Goal: Browse casually: Explore the website without a specific task or goal

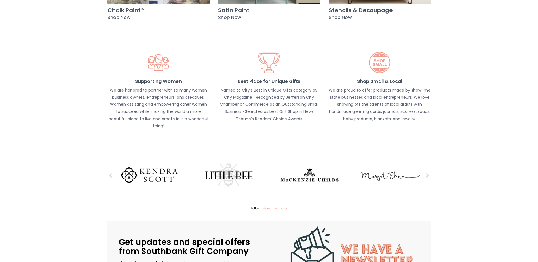
scroll to position [709, 0]
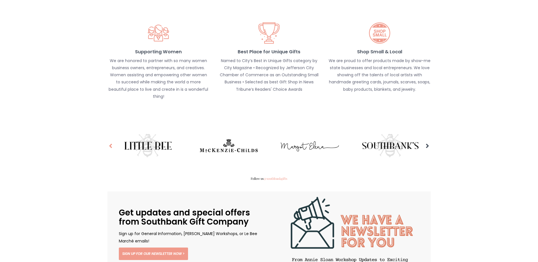
click at [111, 142] on icon at bounding box center [110, 145] width 3 height 7
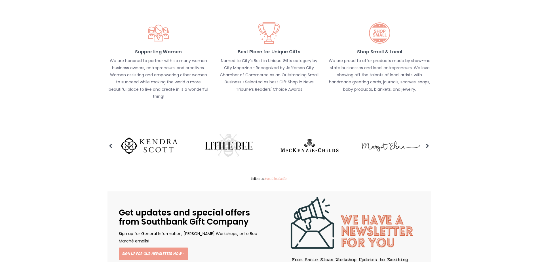
click at [150, 133] on img at bounding box center [148, 146] width 64 height 26
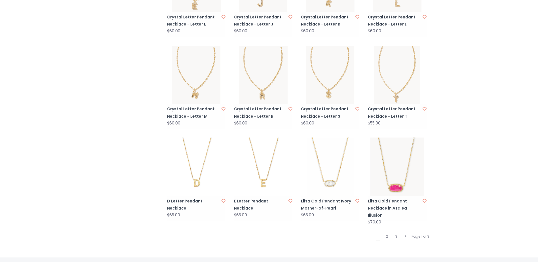
scroll to position [482, 0]
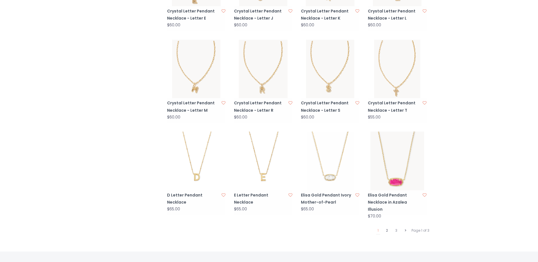
click at [387, 227] on link "2" at bounding box center [387, 230] width 5 height 7
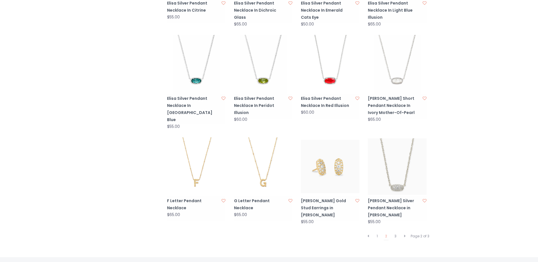
scroll to position [511, 0]
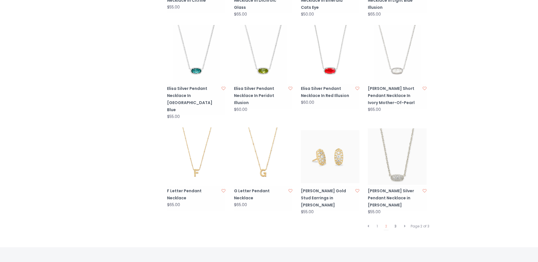
click at [396, 223] on link "3" at bounding box center [395, 226] width 5 height 7
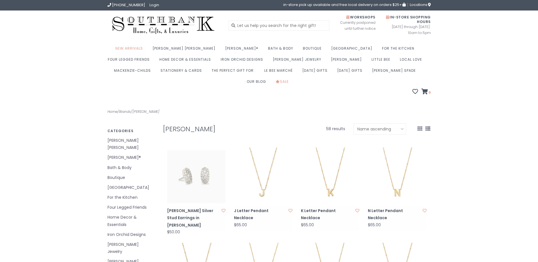
click at [138, 47] on link "New Arrivals" at bounding box center [130, 50] width 30 height 11
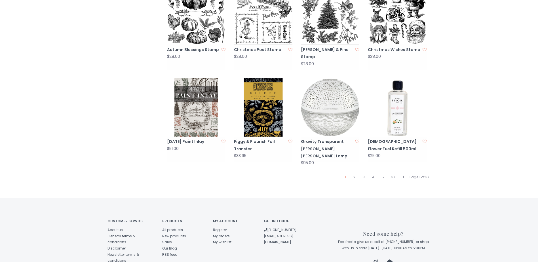
scroll to position [539, 0]
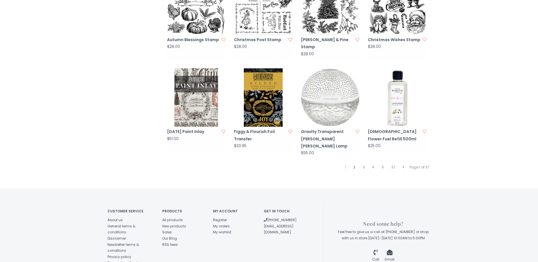
click at [354, 164] on link "2" at bounding box center [354, 167] width 5 height 7
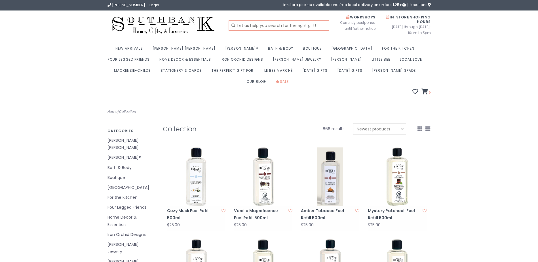
click at [253, 27] on input "text" at bounding box center [279, 25] width 101 height 10
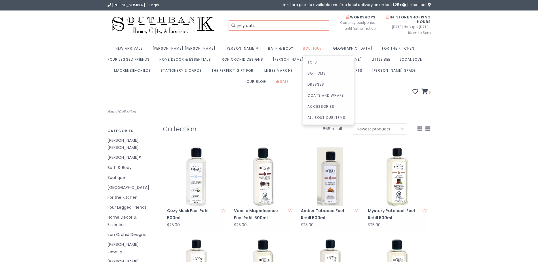
type input "jelly cats"
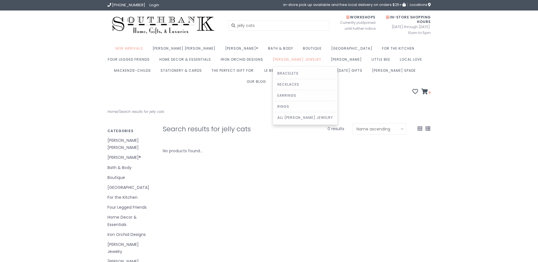
click at [273, 59] on link "[PERSON_NAME] Jewelry" at bounding box center [298, 61] width 51 height 11
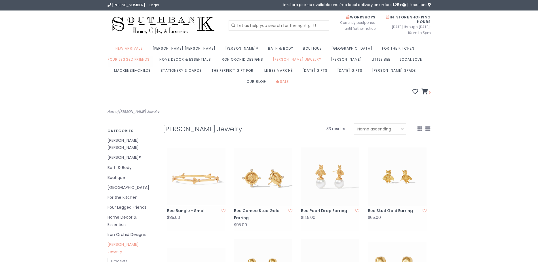
click at [153, 56] on link "Four Legged Friends" at bounding box center [130, 61] width 45 height 11
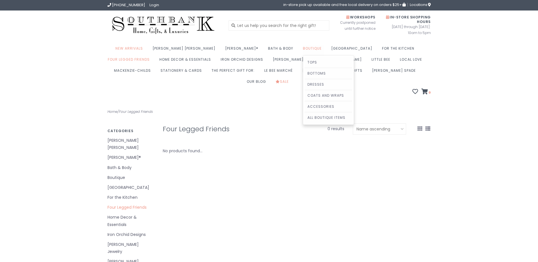
click at [303, 49] on link "Boutique" at bounding box center [314, 50] width 22 height 11
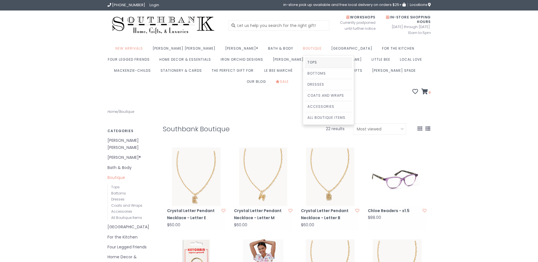
click at [305, 61] on link "Tops" at bounding box center [329, 62] width 48 height 11
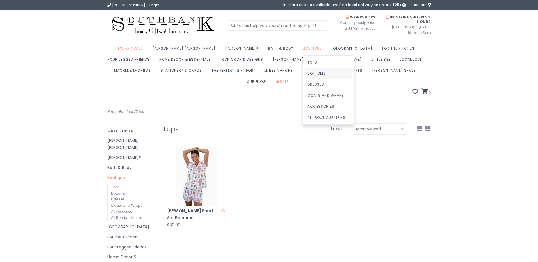
click at [305, 73] on link "Bottoms" at bounding box center [329, 73] width 48 height 11
click at [305, 84] on link "Dresses" at bounding box center [329, 84] width 48 height 11
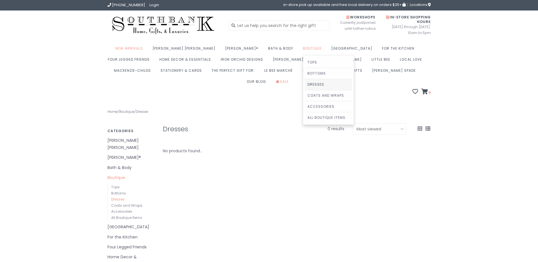
click at [305, 88] on link "Dresses" at bounding box center [329, 84] width 48 height 11
click at [303, 50] on link "Boutique" at bounding box center [314, 50] width 22 height 11
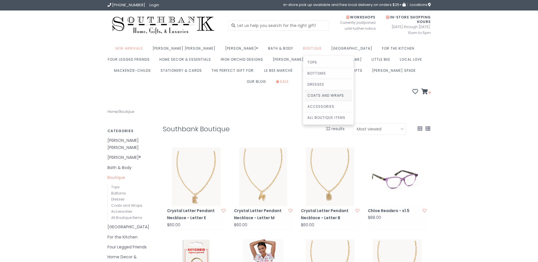
click at [305, 95] on link "Coats and Wraps" at bounding box center [329, 95] width 48 height 11
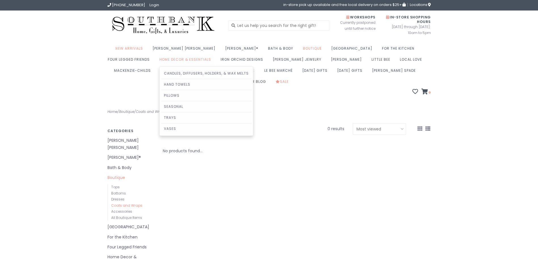
click at [159, 61] on link "Home Decor & Essentials" at bounding box center [186, 61] width 54 height 11
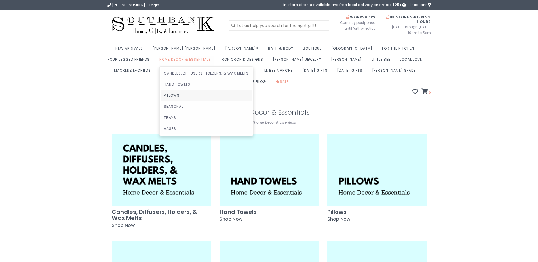
click at [161, 94] on link "Pillows" at bounding box center [206, 95] width 91 height 11
